Goal: Task Accomplishment & Management: Manage account settings

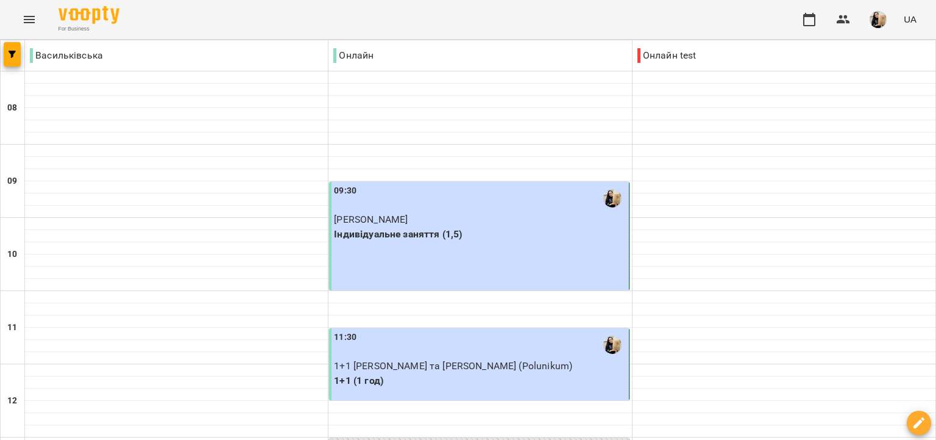
scroll to position [702, 0]
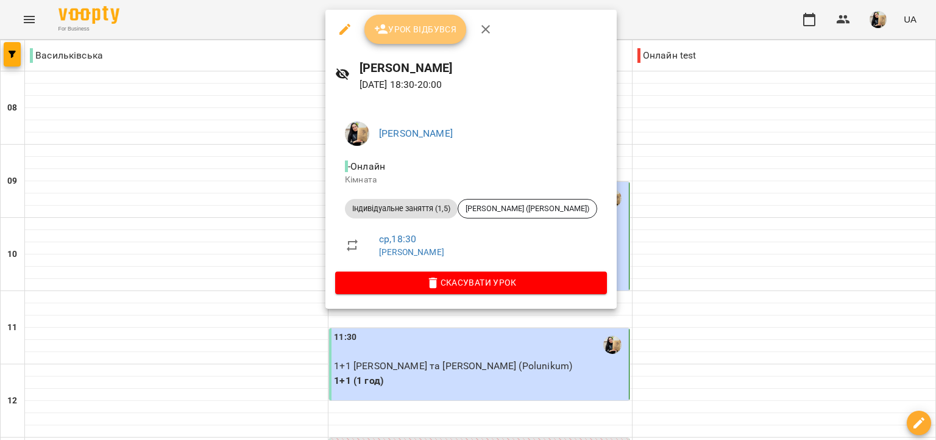
click at [450, 37] on button "Урок відбувся" at bounding box center [416, 29] width 102 height 29
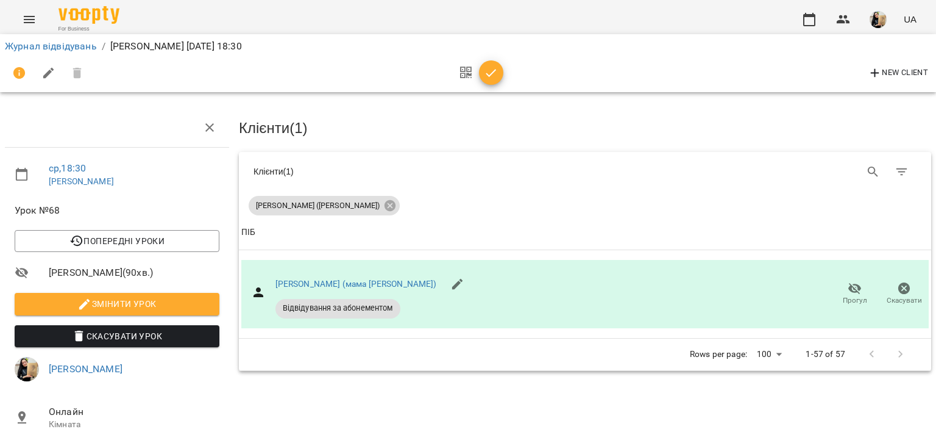
click at [494, 79] on icon "button" at bounding box center [491, 73] width 15 height 15
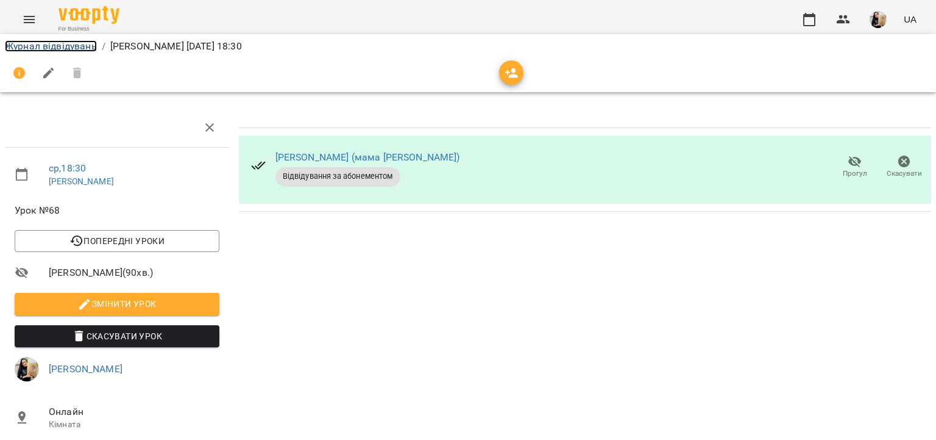
click at [77, 48] on link "Журнал відвідувань" at bounding box center [51, 46] width 92 height 12
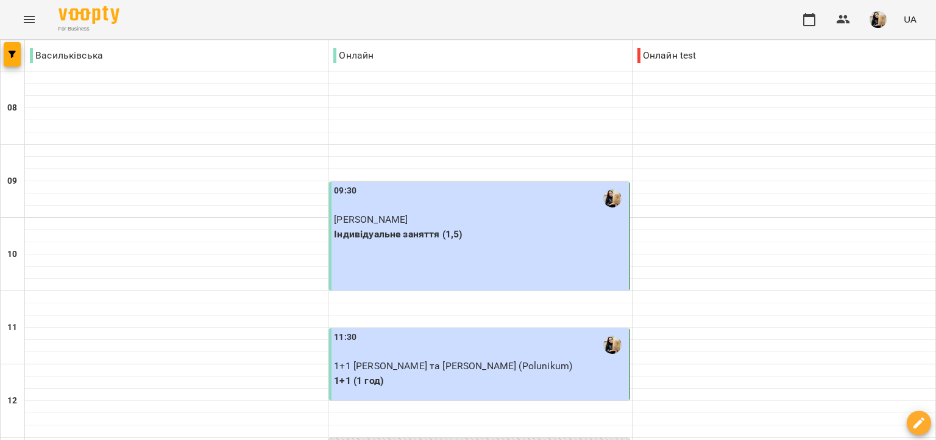
scroll to position [810, 0]
click at [879, 23] on img "button" at bounding box center [878, 19] width 17 height 17
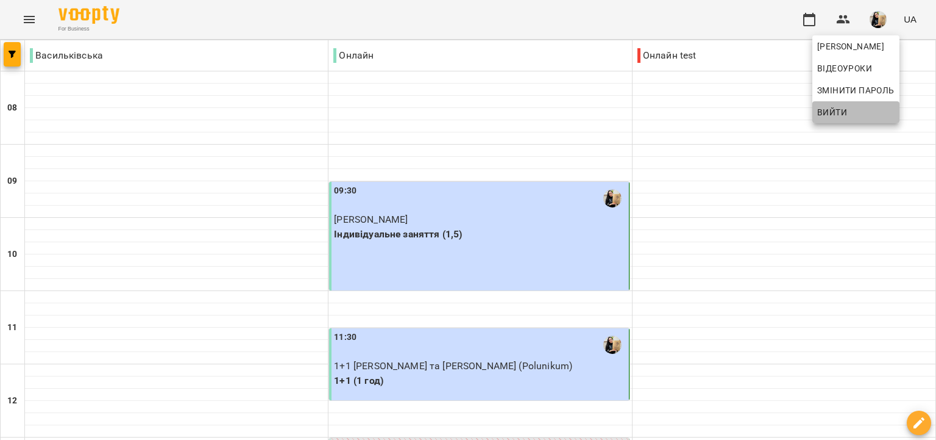
click at [843, 111] on span "Вийти" at bounding box center [832, 112] width 30 height 15
